Goal: Communication & Community: Answer question/provide support

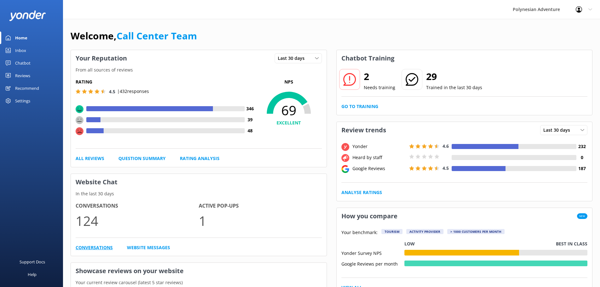
click at [97, 249] on link "Conversations" at bounding box center [94, 247] width 37 height 7
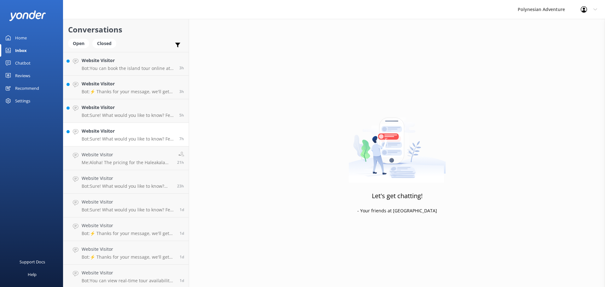
click at [148, 136] on div "Website Visitor Bot: Sure! What would you like to know? Feel free to ask about …" at bounding box center [128, 135] width 93 height 14
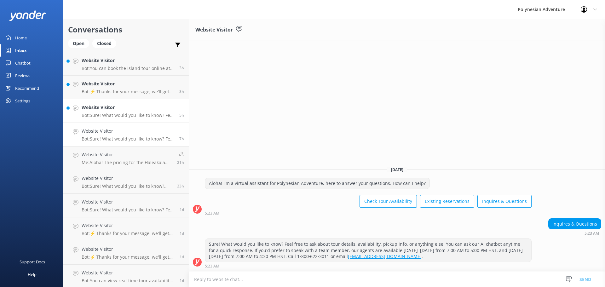
click at [134, 114] on p "Bot: Sure! What would you like to know? Feel free to ask about tour details, av…" at bounding box center [128, 115] width 93 height 6
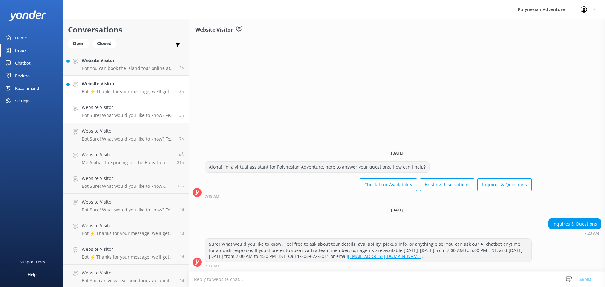
click at [121, 87] on h4 "Website Visitor" at bounding box center [128, 83] width 93 height 7
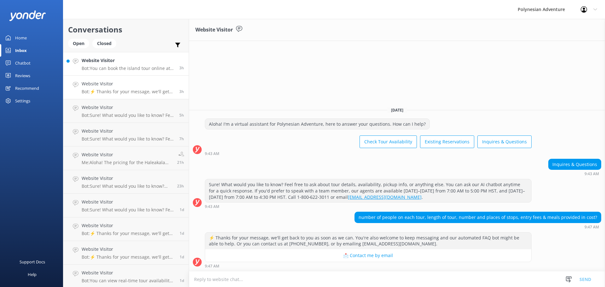
click at [128, 64] on h4 "Website Visitor" at bounding box center [128, 60] width 93 height 7
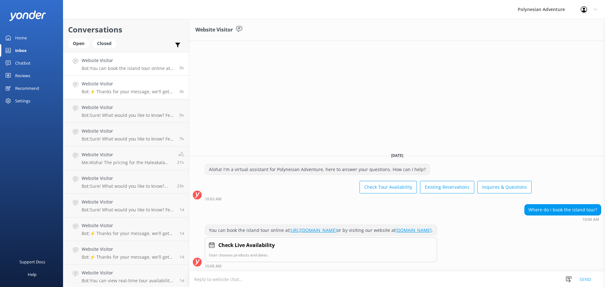
click at [126, 92] on p "Bot: ⚡ Thanks for your message, we'll get back to you as soon as we can. You're…" at bounding box center [128, 92] width 93 height 6
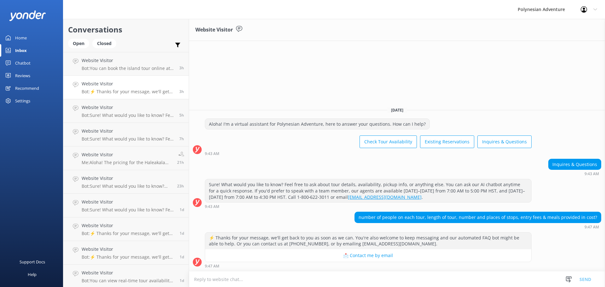
click at [30, 34] on link "Home" at bounding box center [31, 38] width 63 height 13
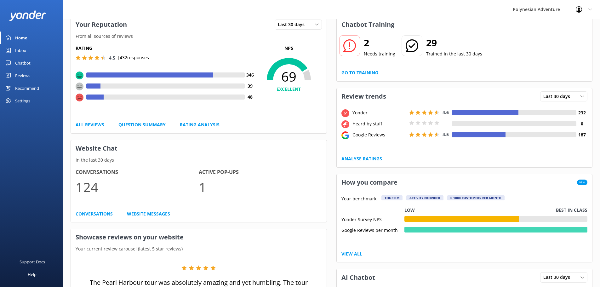
scroll to position [126, 0]
